Goal: Information Seeking & Learning: Learn about a topic

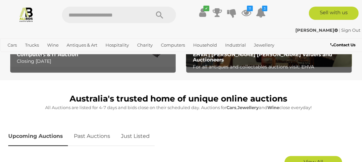
scroll to position [264, 0]
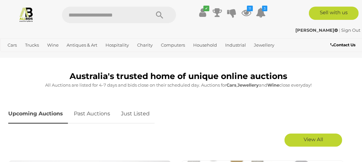
click at [140, 113] on link "Just Listed" at bounding box center [135, 113] width 39 height 19
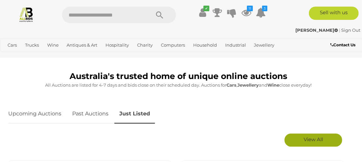
click at [317, 137] on span "View All" at bounding box center [313, 139] width 19 height 6
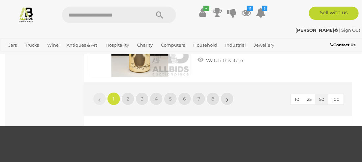
scroll to position [5671, 0]
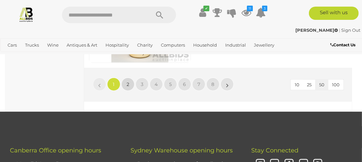
click at [133, 84] on link "2" at bounding box center [127, 83] width 13 height 13
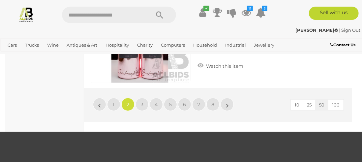
scroll to position [5638, 0]
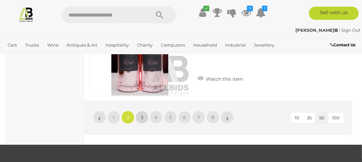
click at [143, 116] on link "3" at bounding box center [142, 116] width 13 height 13
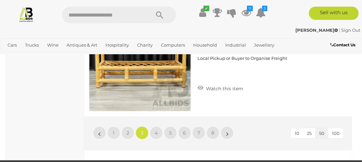
scroll to position [5638, 0]
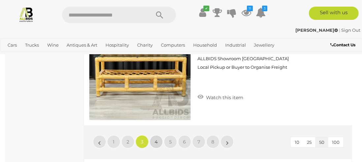
click at [156, 138] on span "4" at bounding box center [156, 141] width 3 height 6
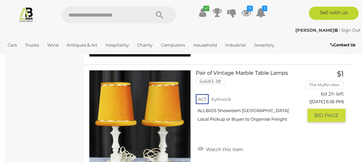
scroll to position [5704, 0]
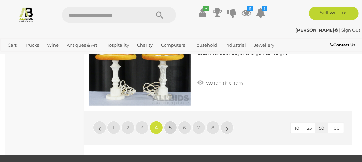
click at [171, 124] on span "5" at bounding box center [170, 127] width 3 height 6
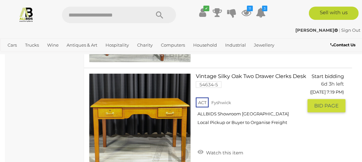
scroll to position [5638, 0]
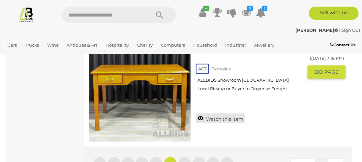
click at [200, 113] on link "Watch this item" at bounding box center [220, 118] width 49 height 10
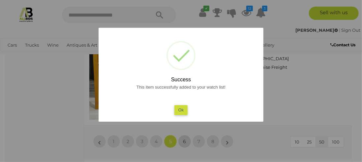
click at [186, 130] on div at bounding box center [181, 81] width 362 height 162
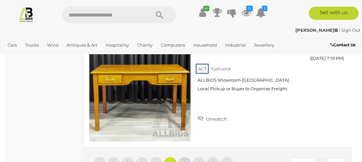
click at [187, 156] on link "6" at bounding box center [184, 162] width 13 height 13
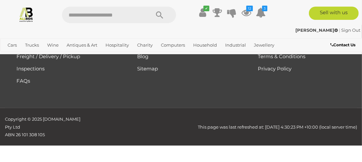
scroll to position [0, 0]
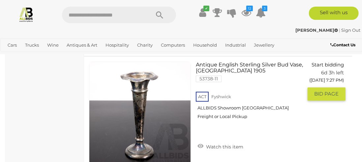
scroll to position [1978, 0]
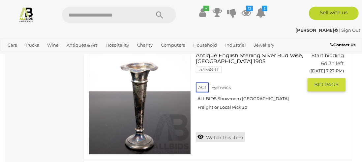
click at [200, 134] on link "Watch this item" at bounding box center [220, 137] width 49 height 10
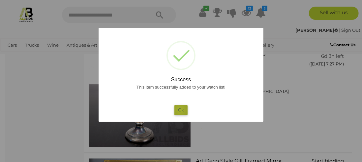
click at [180, 109] on button "Ok" at bounding box center [181, 110] width 14 height 10
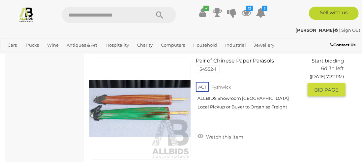
scroll to position [3231, 0]
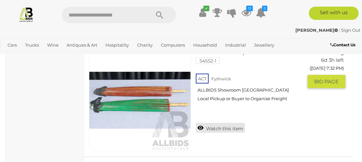
click at [201, 123] on link "Watch this item" at bounding box center [220, 128] width 49 height 10
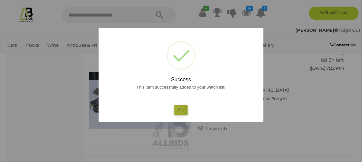
click at [179, 110] on button "Ok" at bounding box center [181, 110] width 14 height 10
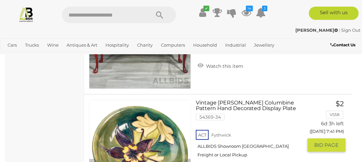
scroll to position [5506, 0]
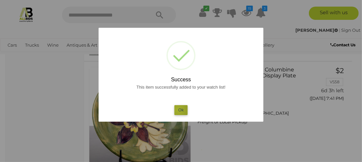
click at [178, 109] on button "Ok" at bounding box center [181, 110] width 14 height 10
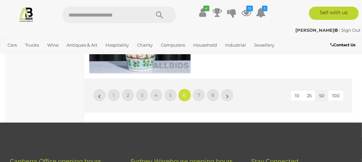
scroll to position [5704, 0]
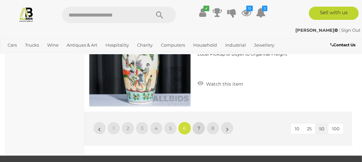
click at [202, 121] on link "7" at bounding box center [198, 127] width 13 height 13
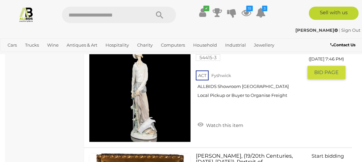
scroll to position [1121, 0]
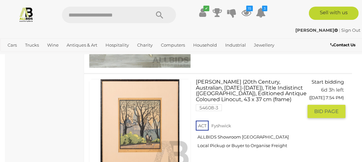
scroll to position [2770, 0]
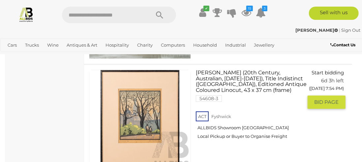
click at [141, 101] on link at bounding box center [140, 121] width 102 height 102
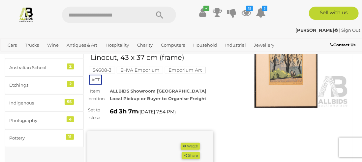
scroll to position [66, 0]
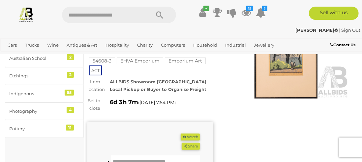
click at [274, 77] on img at bounding box center [286, 57] width 126 height 81
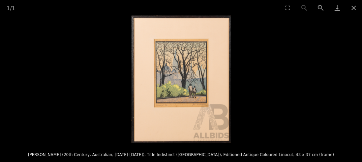
click at [168, 78] on img at bounding box center [181, 78] width 99 height 127
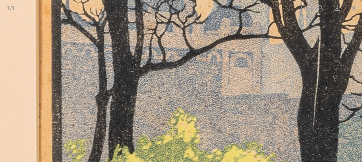
drag, startPoint x: 180, startPoint y: 85, endPoint x: 203, endPoint y: 113, distance: 35.8
click at [202, 113] on img at bounding box center [295, 98] width 945 height 1212
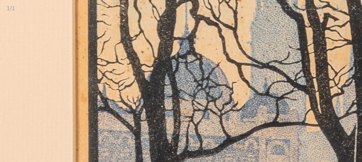
drag, startPoint x: 201, startPoint y: 57, endPoint x: 214, endPoint y: 112, distance: 56.2
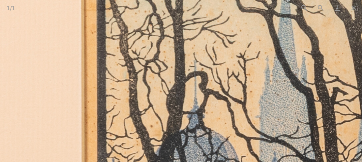
drag, startPoint x: 205, startPoint y: 70, endPoint x: 212, endPoint y: 126, distance: 55.8
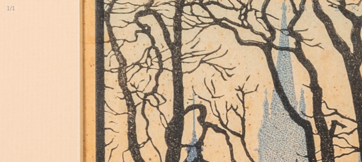
drag, startPoint x: 215, startPoint y: 119, endPoint x: 212, endPoint y: 134, distance: 14.8
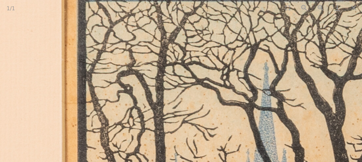
drag, startPoint x: 215, startPoint y: 92, endPoint x: 194, endPoint y: 143, distance: 55.7
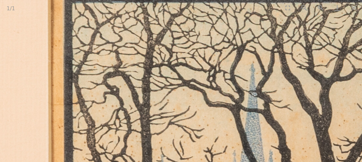
drag, startPoint x: 194, startPoint y: 141, endPoint x: 182, endPoint y: 54, distance: 87.5
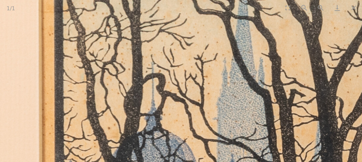
drag, startPoint x: 223, startPoint y: 112, endPoint x: 197, endPoint y: 71, distance: 48.7
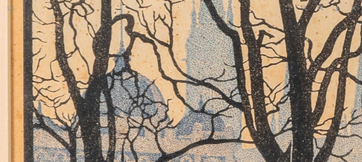
drag, startPoint x: 220, startPoint y: 116, endPoint x: 196, endPoint y: 74, distance: 48.0
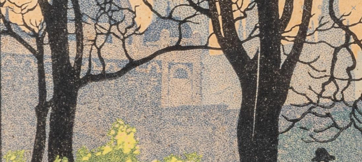
drag, startPoint x: 212, startPoint y: 113, endPoint x: 202, endPoint y: 58, distance: 55.4
click at [202, 58] on img at bounding box center [234, 109] width 945 height 1212
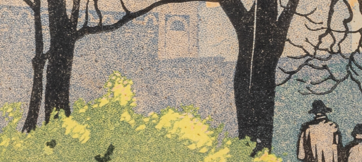
drag, startPoint x: 271, startPoint y: 129, endPoint x: 255, endPoint y: 91, distance: 40.8
click at [255, 91] on img at bounding box center [231, 61] width 945 height 1212
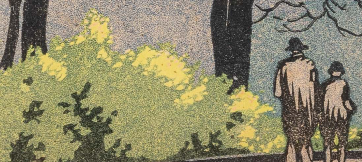
drag, startPoint x: 265, startPoint y: 115, endPoint x: 223, endPoint y: 91, distance: 48.9
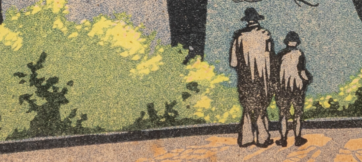
drag, startPoint x: 239, startPoint y: 93, endPoint x: 215, endPoint y: 78, distance: 28.6
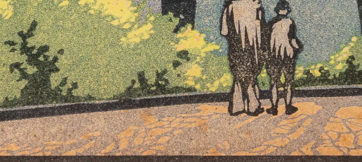
drag, startPoint x: 188, startPoint y: 84, endPoint x: 219, endPoint y: 21, distance: 69.6
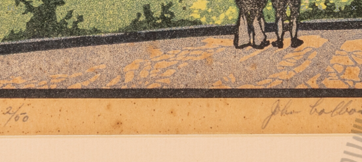
drag, startPoint x: 283, startPoint y: 87, endPoint x: 251, endPoint y: 90, distance: 32.1
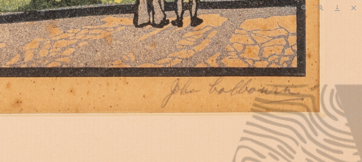
drag, startPoint x: 286, startPoint y: 127, endPoint x: 208, endPoint y: 103, distance: 82.0
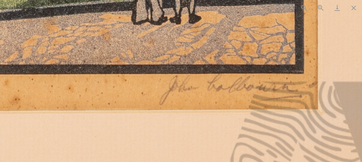
drag, startPoint x: 198, startPoint y: 99, endPoint x: 261, endPoint y: 103, distance: 62.8
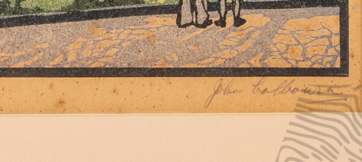
drag, startPoint x: 180, startPoint y: 89, endPoint x: 229, endPoint y: 98, distance: 49.9
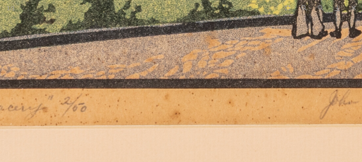
drag, startPoint x: 172, startPoint y: 94, endPoint x: 219, endPoint y: 103, distance: 47.8
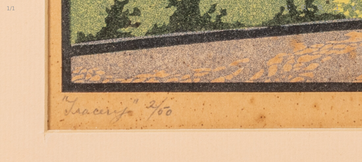
drag, startPoint x: 190, startPoint y: 99, endPoint x: 203, endPoint y: 99, distance: 13.2
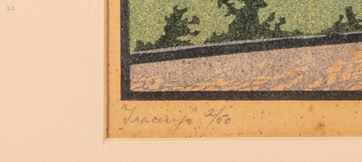
drag, startPoint x: 165, startPoint y: 107, endPoint x: 262, endPoint y: 113, distance: 97.4
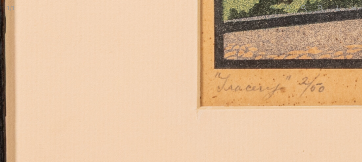
drag, startPoint x: 251, startPoint y: 121, endPoint x: 251, endPoint y: 76, distance: 44.8
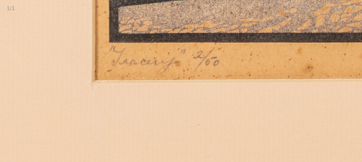
drag, startPoint x: 281, startPoint y: 127, endPoint x: 195, endPoint y: 135, distance: 86.8
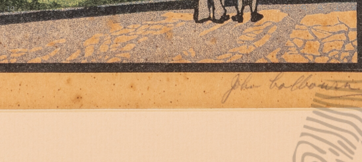
drag, startPoint x: 216, startPoint y: 146, endPoint x: 209, endPoint y: 166, distance: 20.9
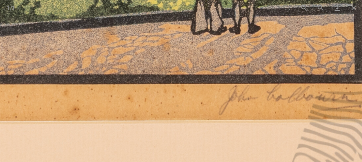
drag, startPoint x: 206, startPoint y: 90, endPoint x: 192, endPoint y: 162, distance: 72.6
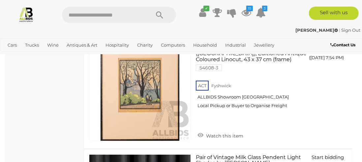
scroll to position [2802, 0]
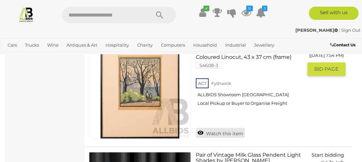
click at [200, 128] on link "Watch this item" at bounding box center [220, 133] width 49 height 10
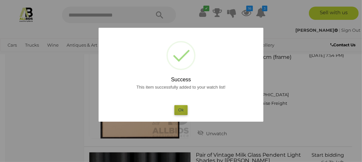
click at [181, 106] on button "Ok" at bounding box center [181, 110] width 14 height 10
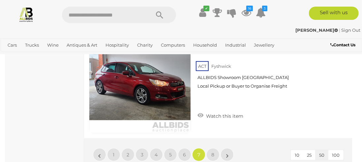
scroll to position [5661, 0]
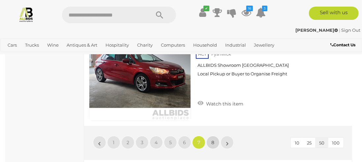
click at [210, 136] on link "8" at bounding box center [212, 142] width 13 height 13
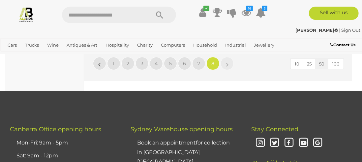
scroll to position [1286, 0]
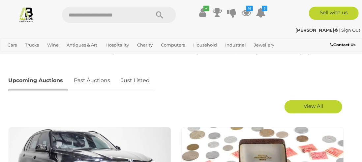
scroll to position [264, 0]
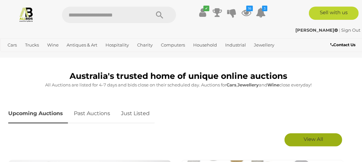
click at [304, 139] on span "View All" at bounding box center [313, 139] width 19 height 6
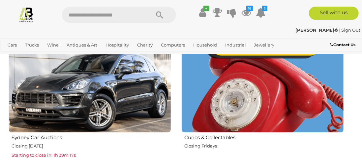
scroll to position [857, 0]
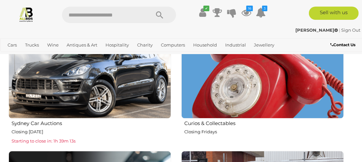
click at [252, 97] on img at bounding box center [262, 37] width 163 height 163
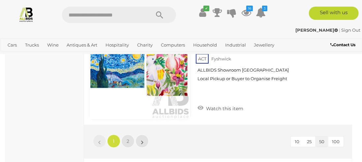
scroll to position [5704, 0]
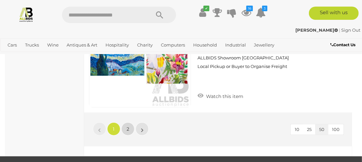
click at [127, 126] on span "2" at bounding box center [128, 129] width 3 height 6
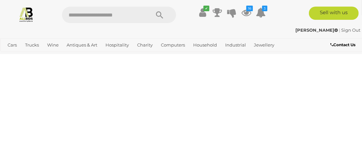
scroll to position [34, 0]
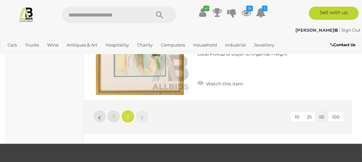
scroll to position [1584, 0]
